Goal: Task Accomplishment & Management: Use online tool/utility

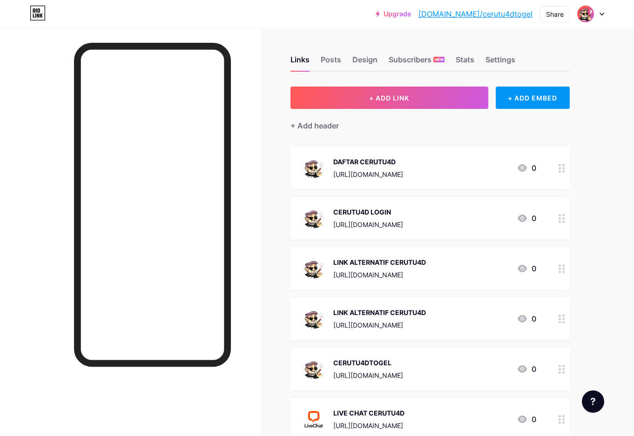
click at [386, 176] on div "[URL][DOMAIN_NAME]" at bounding box center [368, 174] width 70 height 10
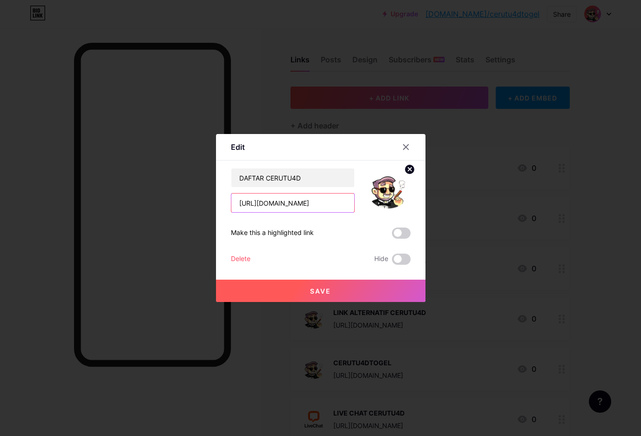
click at [269, 201] on input "[URL][DOMAIN_NAME]" at bounding box center [292, 203] width 123 height 19
click at [269, 200] on input "[URL][DOMAIN_NAME]" at bounding box center [292, 203] width 123 height 19
click at [271, 198] on input "[URL][DOMAIN_NAME]" at bounding box center [292, 203] width 123 height 19
drag, startPoint x: 271, startPoint y: 198, endPoint x: 315, endPoint y: 196, distance: 43.8
click at [315, 196] on input "[URL][DOMAIN_NAME]" at bounding box center [292, 203] width 123 height 19
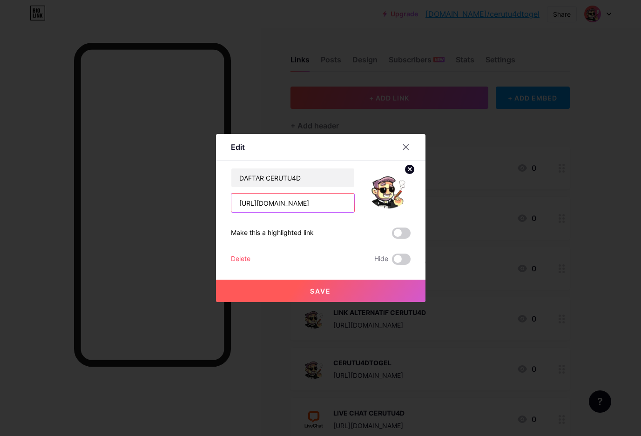
type input "[URL][DOMAIN_NAME]"
click at [319, 282] on button "Save" at bounding box center [320, 291] width 209 height 22
click at [324, 292] on span "Save" at bounding box center [320, 291] width 21 height 8
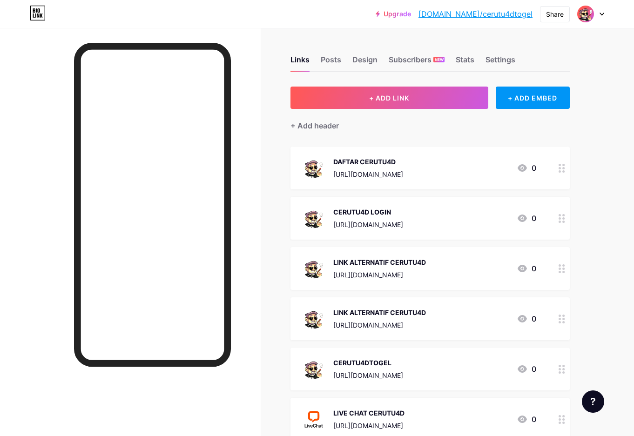
click at [389, 229] on div "[URL][DOMAIN_NAME]" at bounding box center [368, 225] width 70 height 10
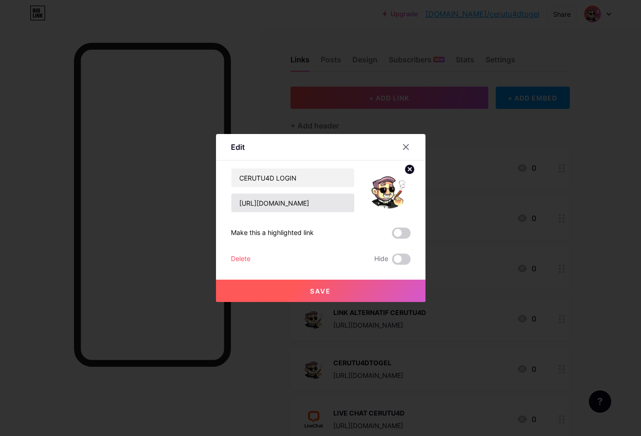
click at [275, 214] on div "CERUTU4D LOGIN [URL][DOMAIN_NAME] Make this a highlighted link Delete Hide Save" at bounding box center [321, 216] width 180 height 97
click at [275, 202] on input "[URL][DOMAIN_NAME]" at bounding box center [292, 203] width 123 height 19
drag, startPoint x: 275, startPoint y: 202, endPoint x: 307, endPoint y: 196, distance: 32.8
click at [307, 196] on input "[URL][DOMAIN_NAME]" at bounding box center [292, 203] width 123 height 19
type input "[URL][DOMAIN_NAME]"
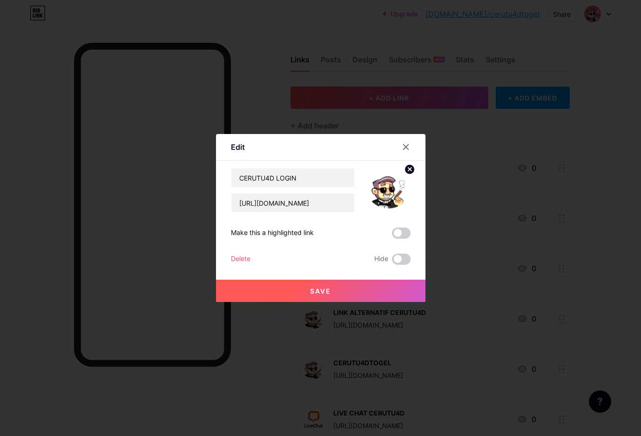
click at [306, 283] on button "Save" at bounding box center [320, 291] width 209 height 22
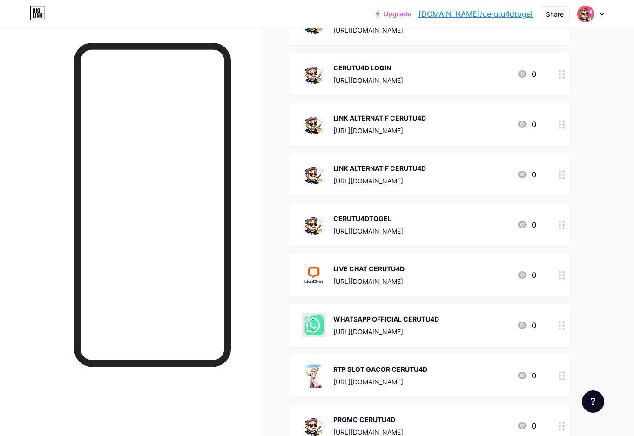
scroll to position [248, 0]
